Goal: Navigation & Orientation: Understand site structure

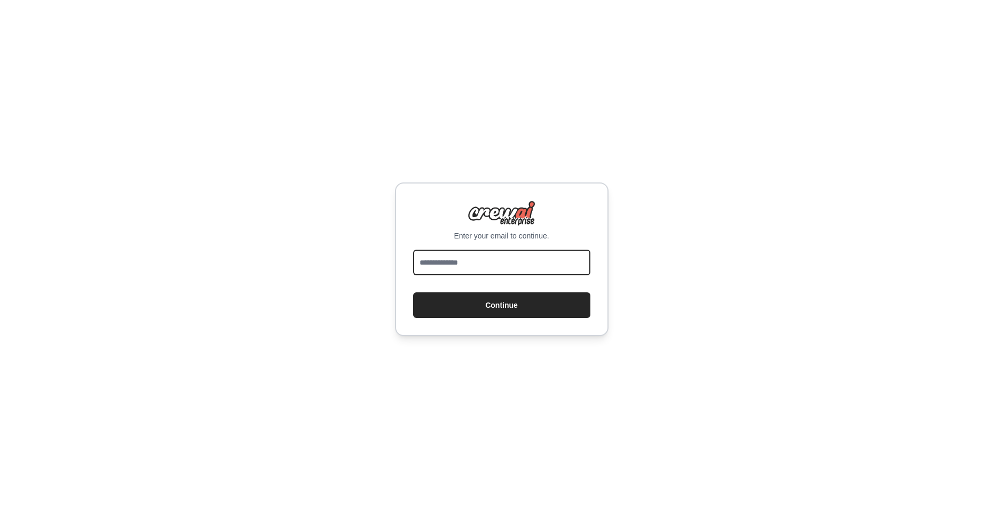
click at [505, 257] on input "email" at bounding box center [501, 263] width 177 height 26
type input "**********"
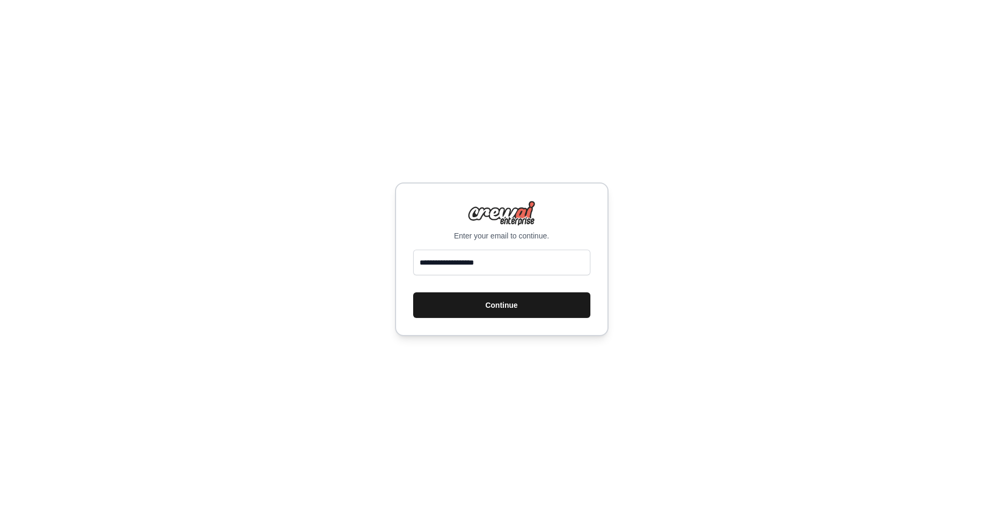
click at [497, 304] on button "Continue" at bounding box center [501, 305] width 177 height 26
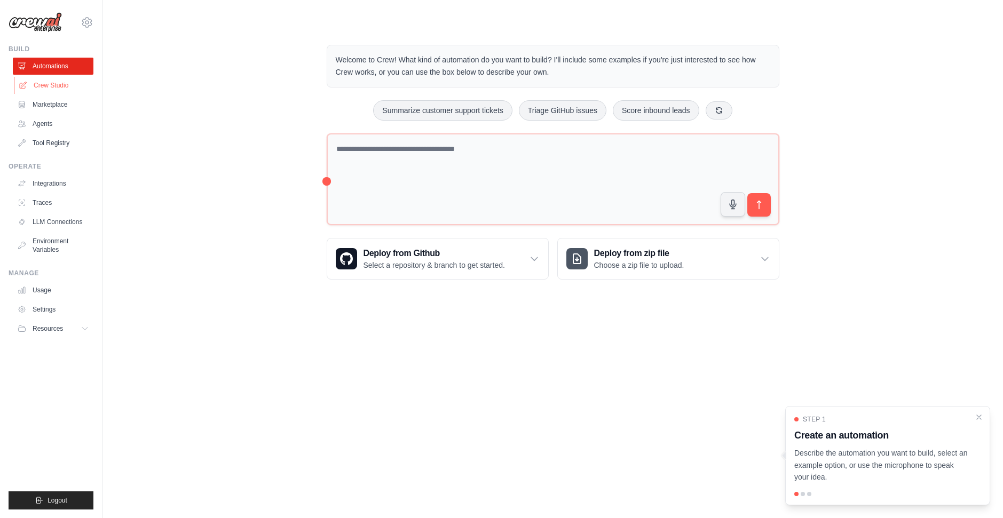
click at [50, 89] on link "Crew Studio" at bounding box center [54, 85] width 81 height 17
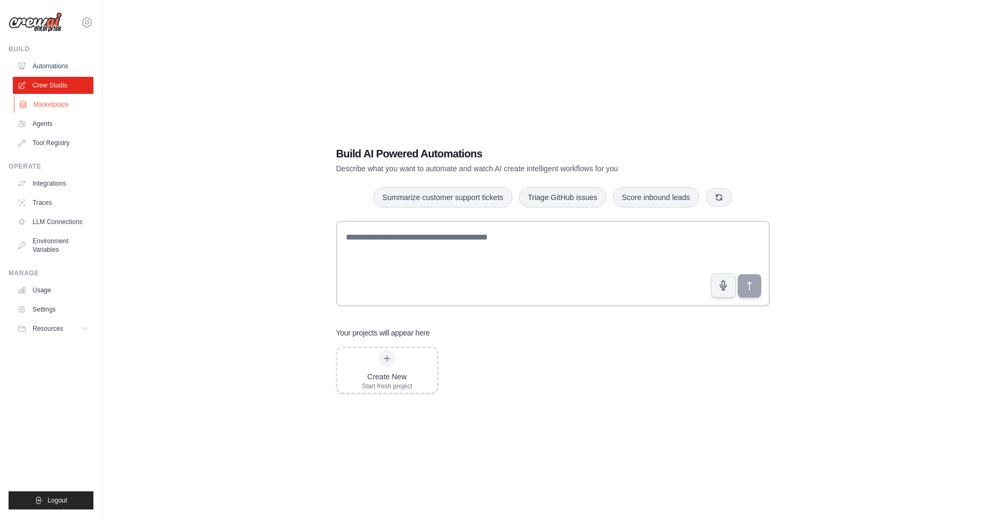
click at [48, 106] on link "Marketplace" at bounding box center [54, 104] width 81 height 17
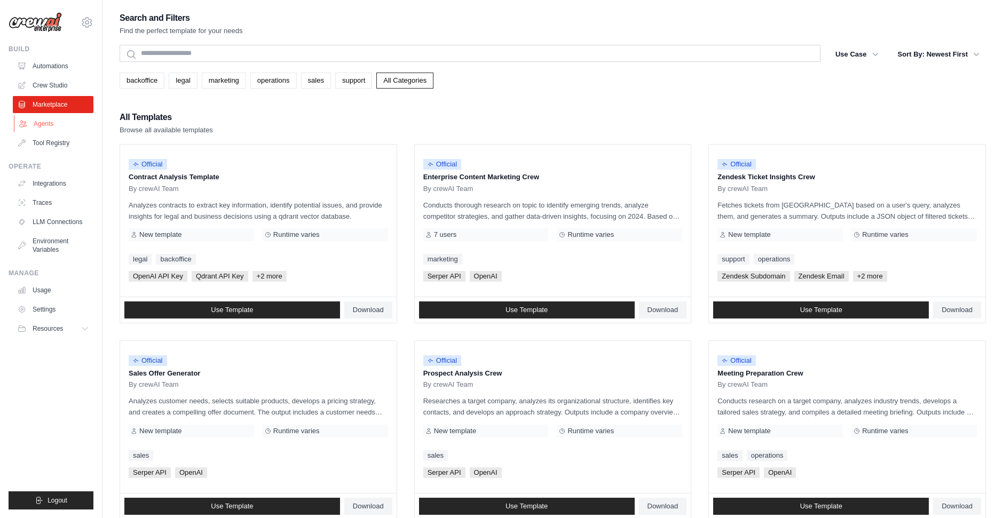
click at [48, 130] on link "Agents" at bounding box center [54, 123] width 81 height 17
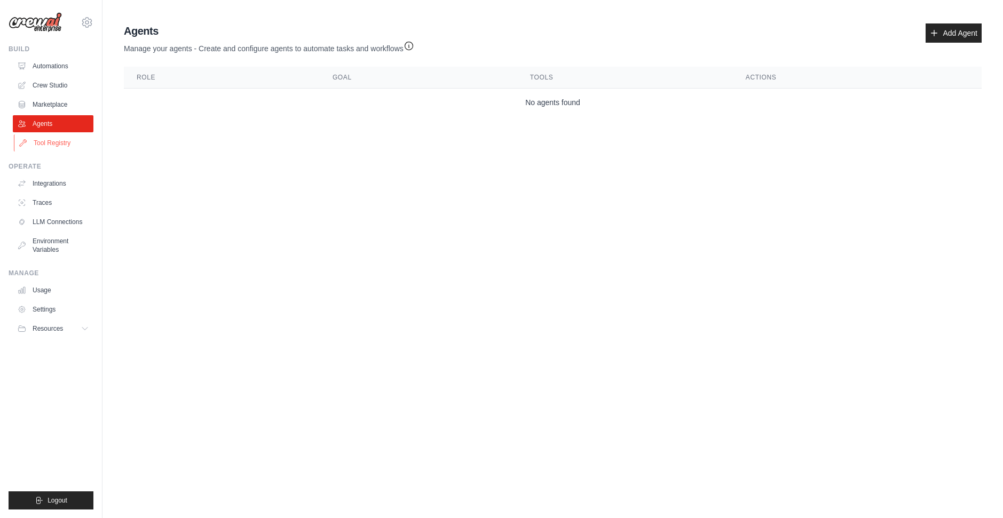
click at [46, 141] on link "Tool Registry" at bounding box center [54, 142] width 81 height 17
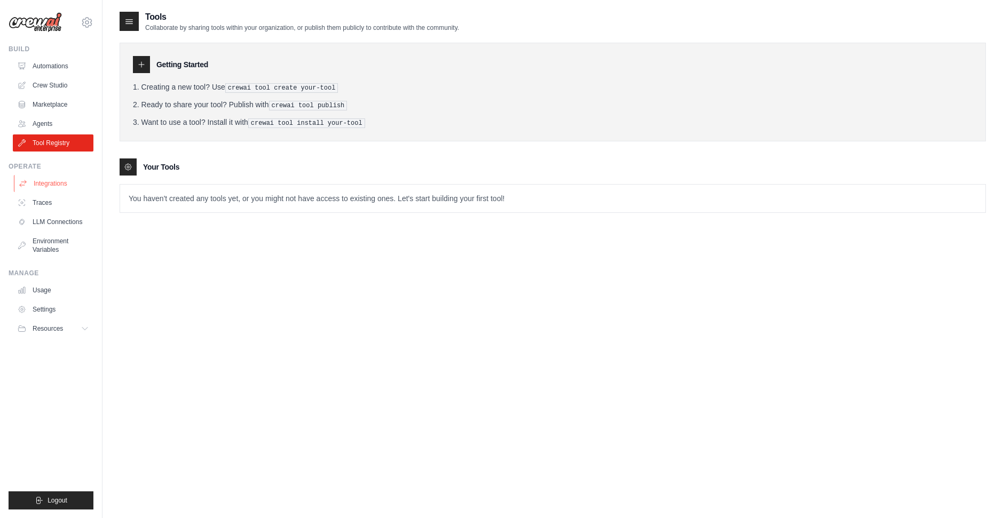
click at [51, 184] on link "Integrations" at bounding box center [54, 183] width 81 height 17
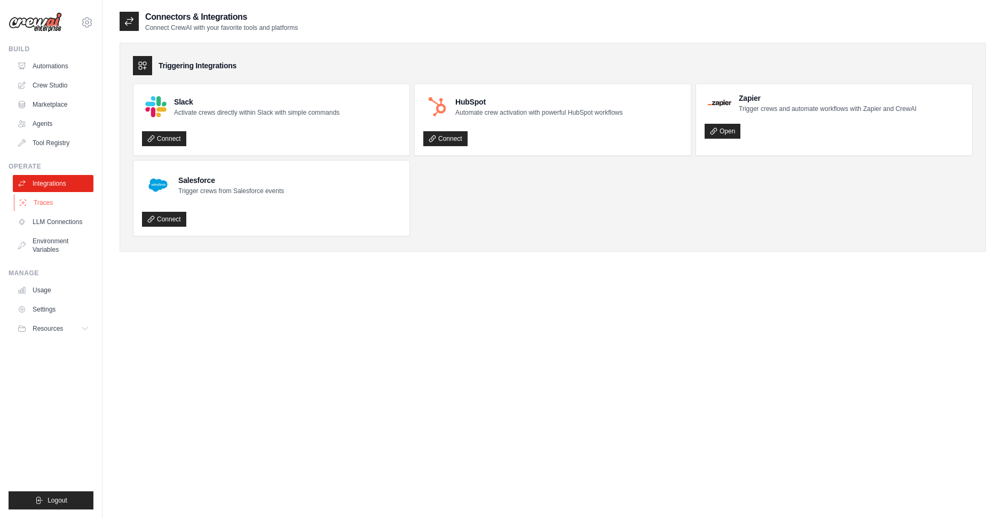
click at [52, 201] on link "Traces" at bounding box center [54, 202] width 81 height 17
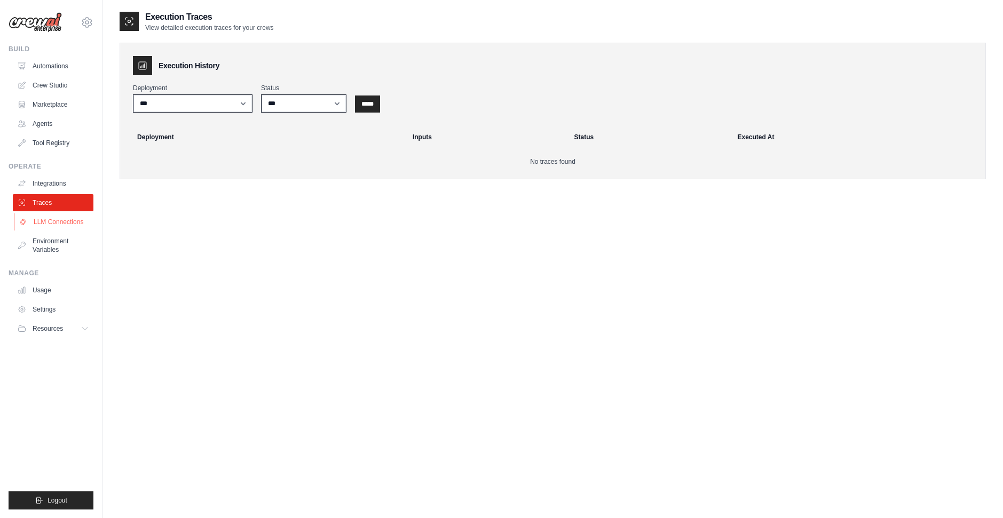
click at [56, 218] on link "LLM Connections" at bounding box center [54, 221] width 81 height 17
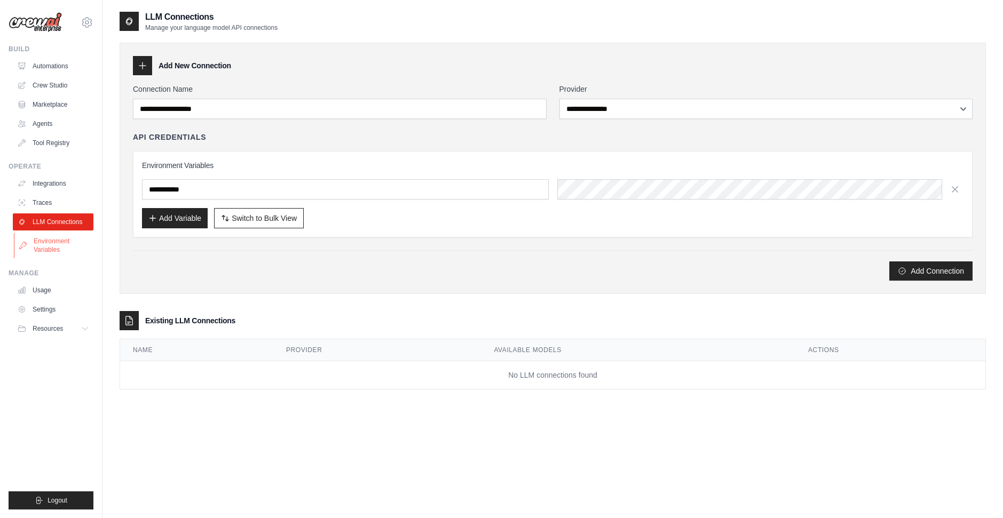
click at [62, 239] on link "Environment Variables" at bounding box center [54, 246] width 81 height 26
